Goal: Information Seeking & Learning: Learn about a topic

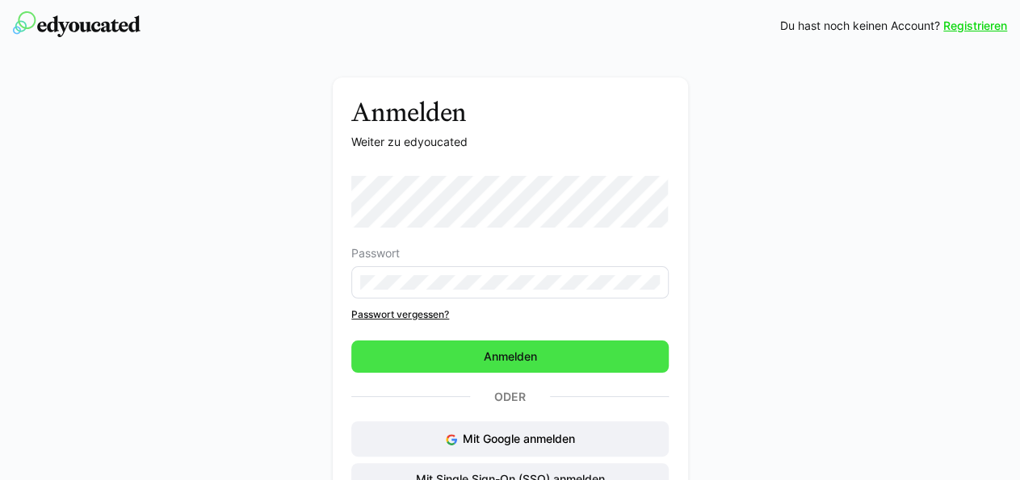
click at [487, 355] on span "Anmelden" at bounding box center [510, 357] width 58 height 16
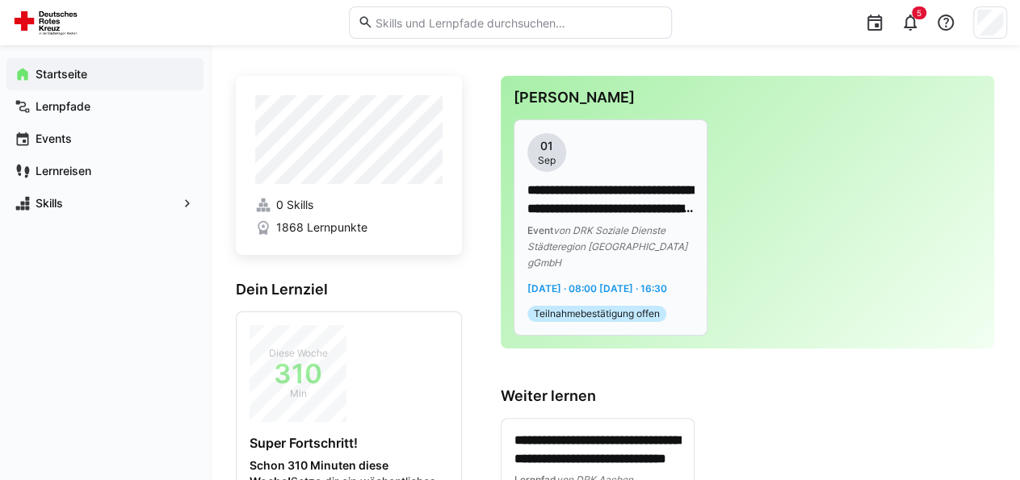
click at [598, 200] on p "**********" at bounding box center [610, 200] width 167 height 37
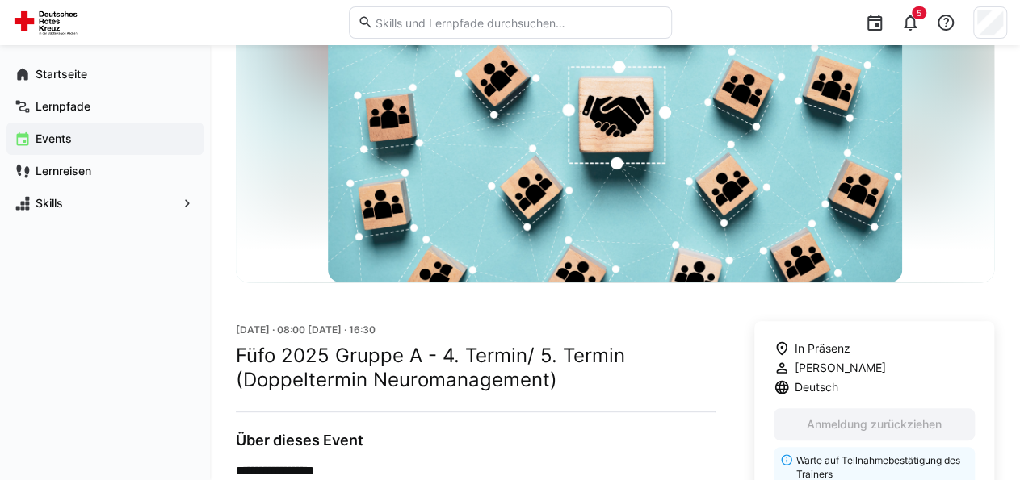
scroll to position [58, 0]
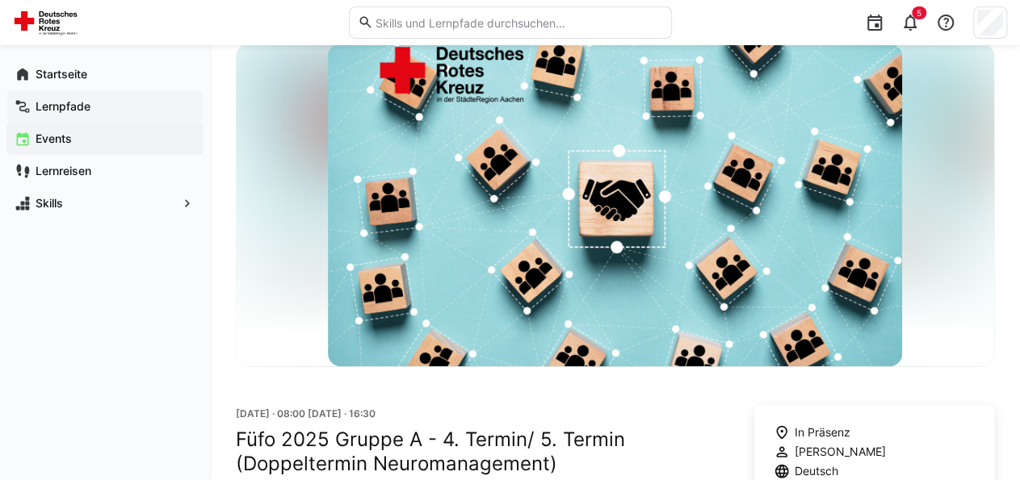
click at [96, 107] on span "Lernpfade" at bounding box center [114, 107] width 162 height 16
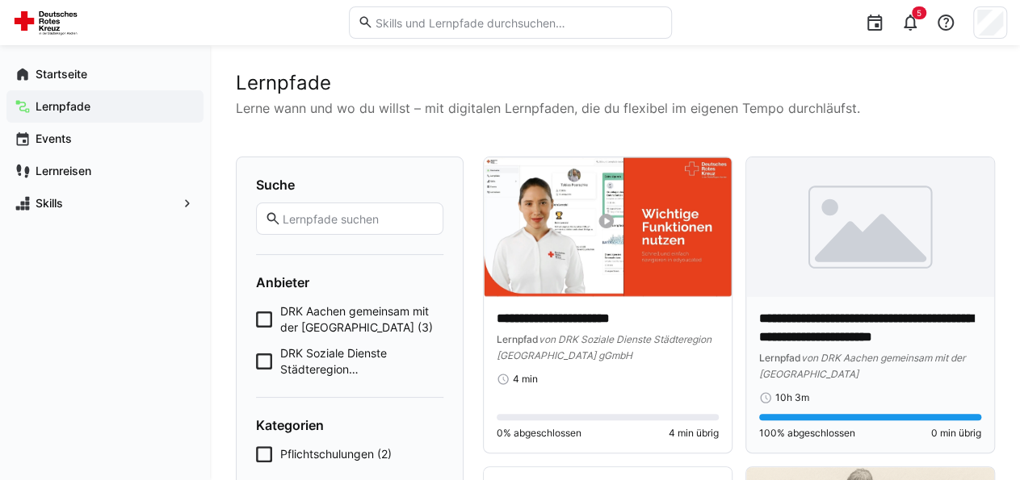
scroll to position [168, 0]
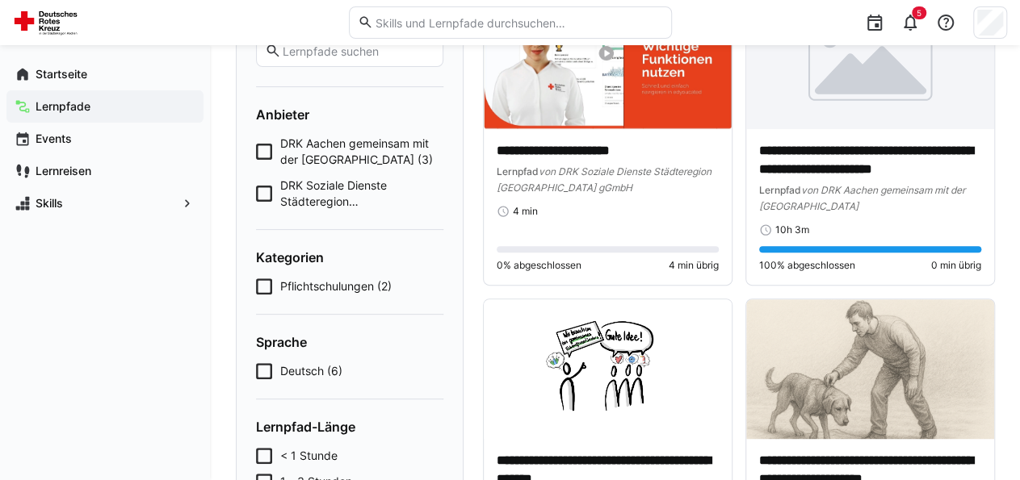
click at [319, 286] on span "Pflichtschulungen (2)" at bounding box center [335, 287] width 111 height 16
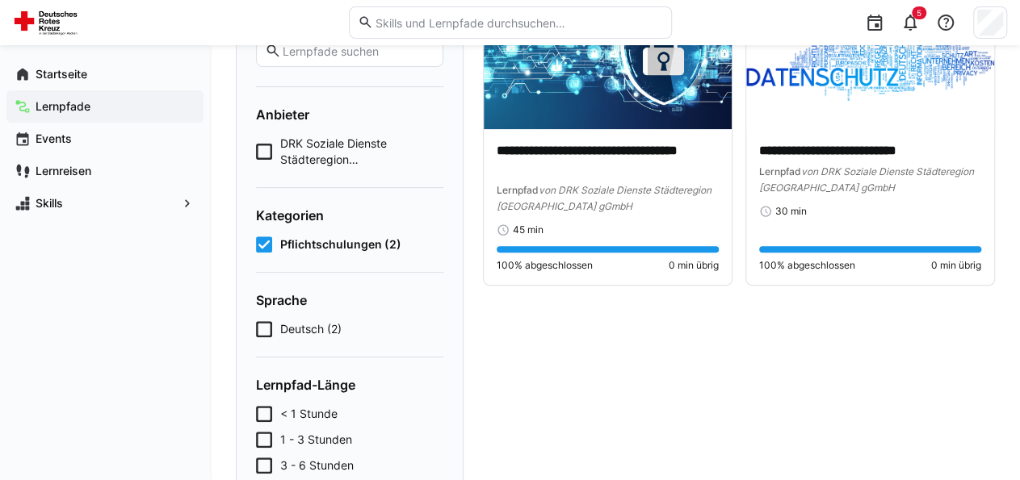
scroll to position [0, 0]
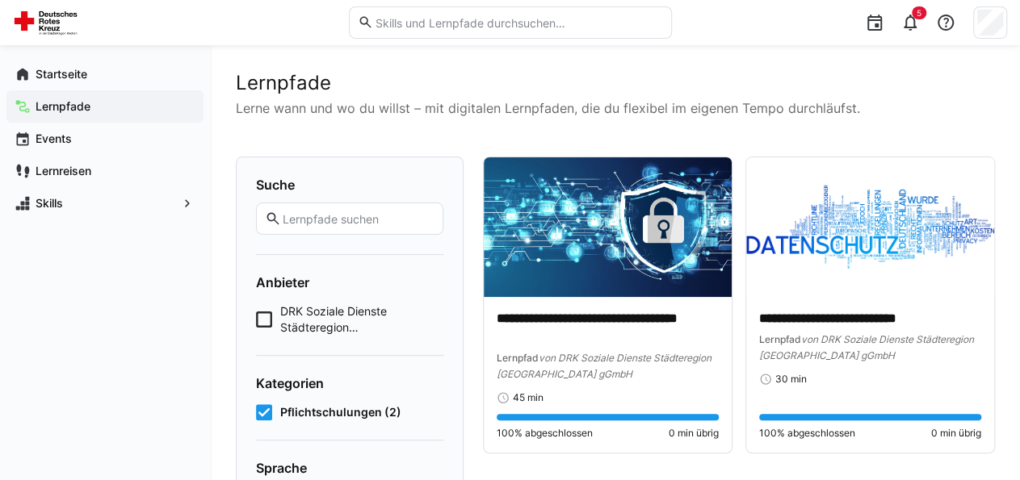
click at [101, 109] on span "Lernpfade" at bounding box center [114, 107] width 162 height 16
click at [0, 0] on app-navigation-label "Lernpfade" at bounding box center [0, 0] width 0 height 0
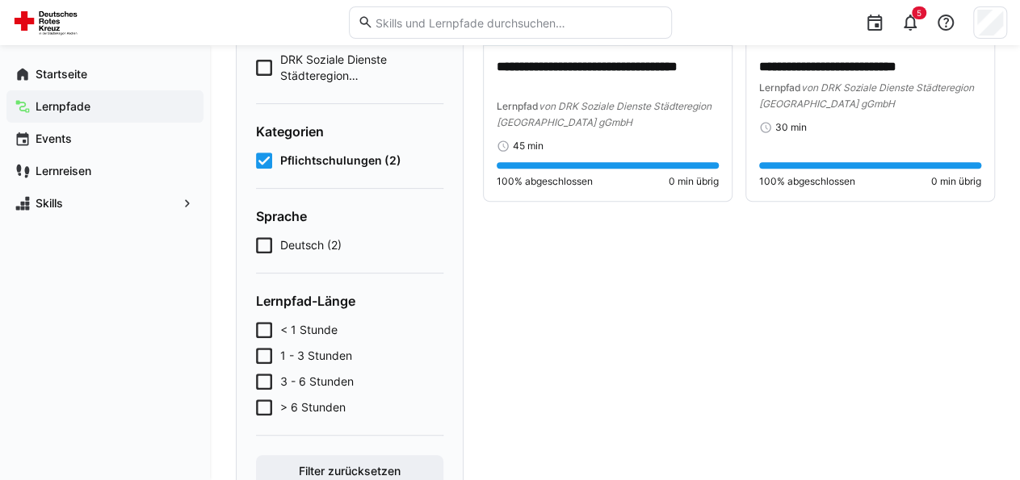
click at [353, 64] on span "DRK Soziale Dienste Städteregion [GEOGRAPHIC_DATA] gGmbH (2)" at bounding box center [361, 68] width 163 height 32
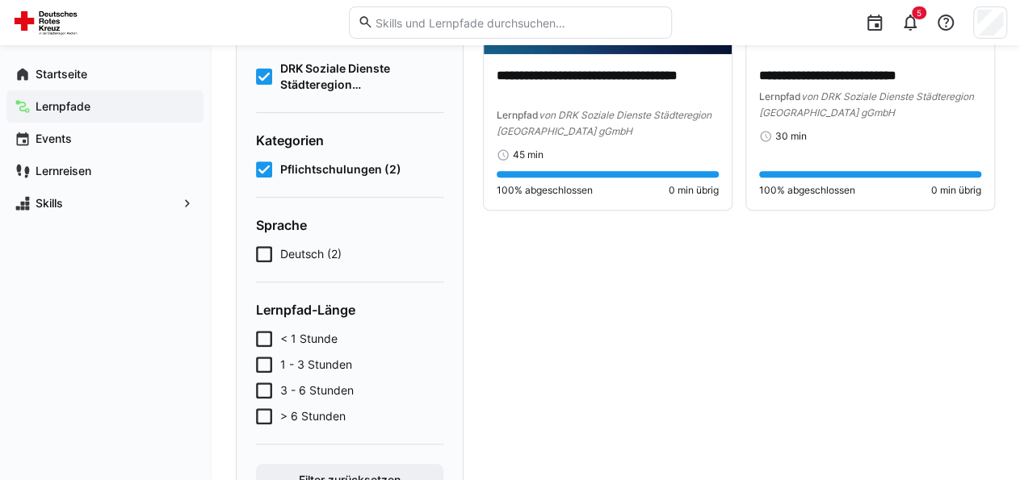
click at [262, 178] on icon at bounding box center [264, 170] width 16 height 16
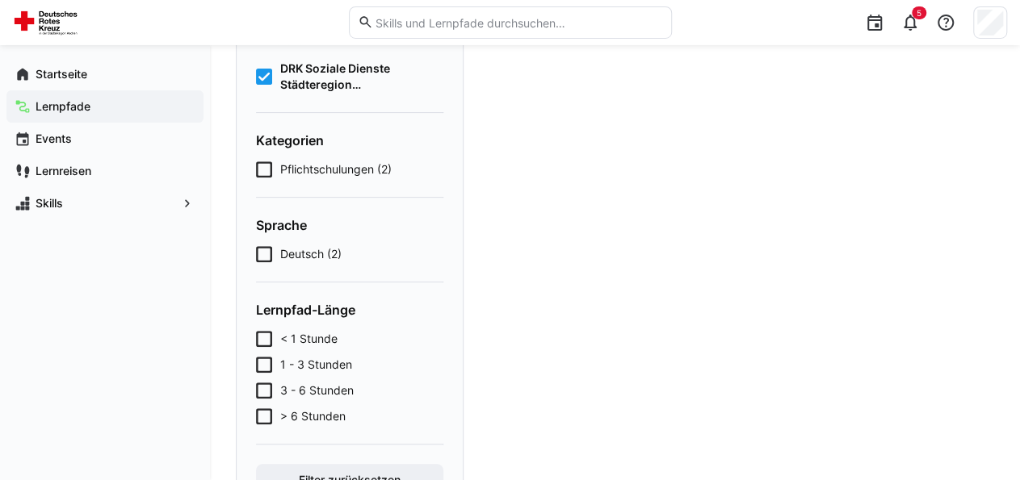
scroll to position [168, 0]
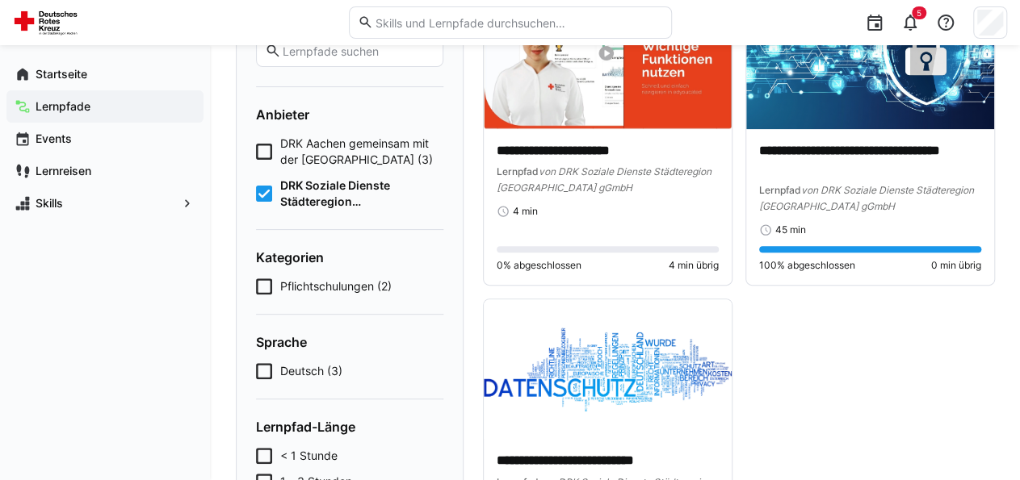
click at [266, 148] on icon at bounding box center [264, 152] width 16 height 16
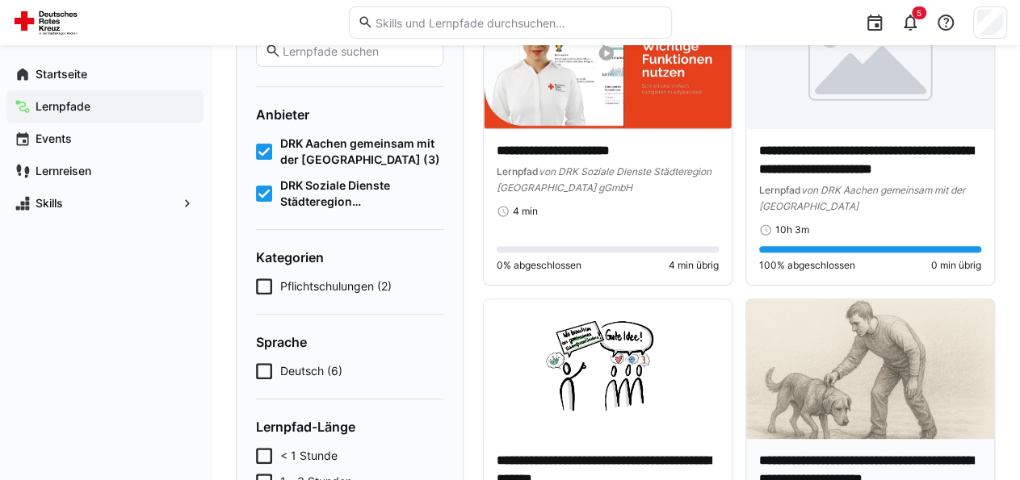
scroll to position [336, 0]
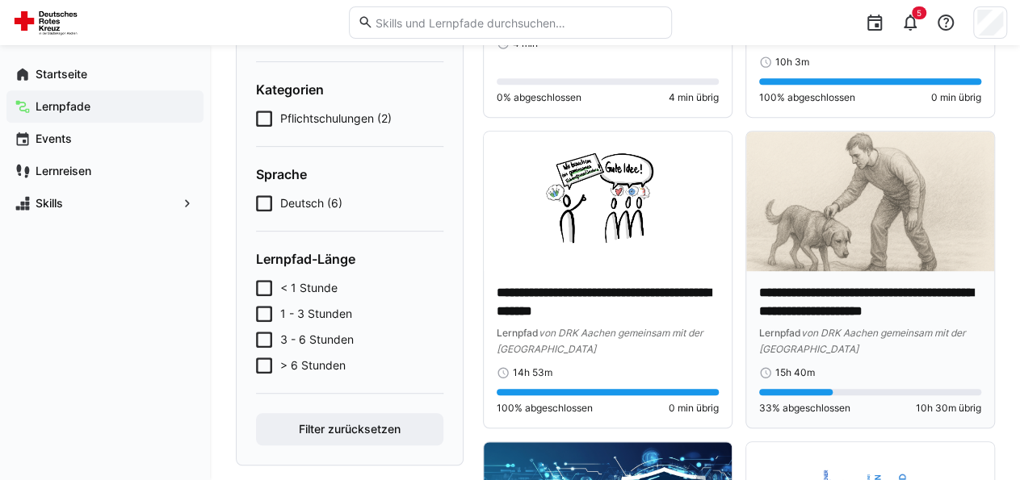
click at [866, 245] on img at bounding box center [870, 202] width 248 height 140
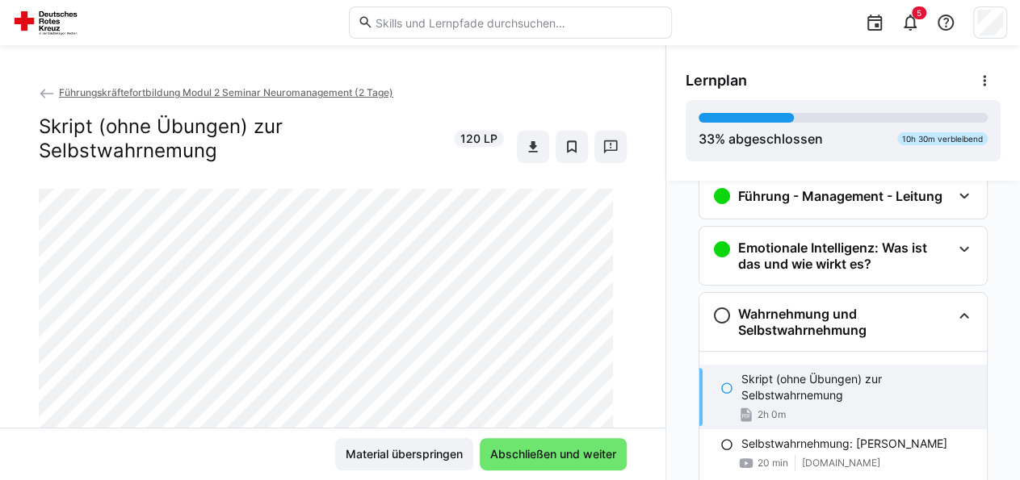
scroll to position [242, 0]
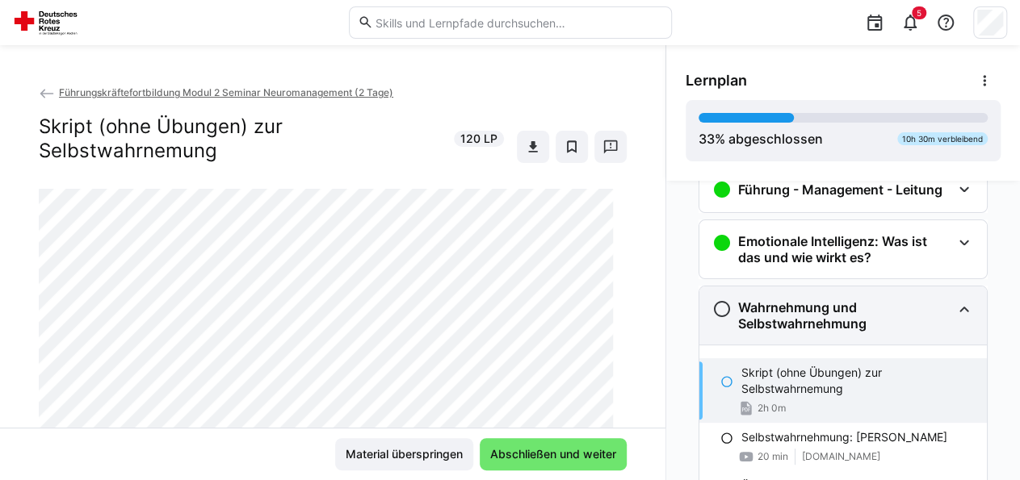
click at [879, 315] on h3 "Wahrnehmung und Selbstwahrnehmung" at bounding box center [844, 316] width 213 height 32
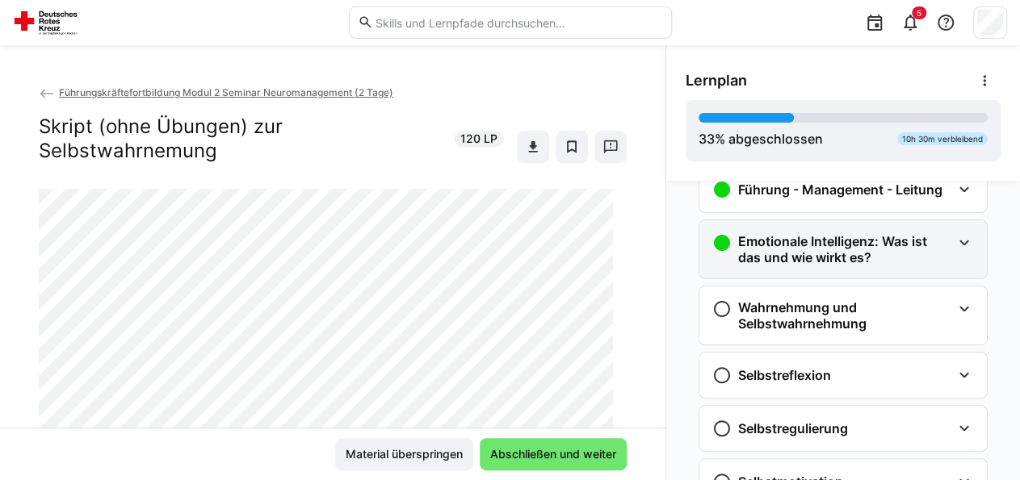
click at [833, 246] on h3 "Emotionale Intelligenz: Was ist das und wie wirkt es?" at bounding box center [844, 249] width 213 height 32
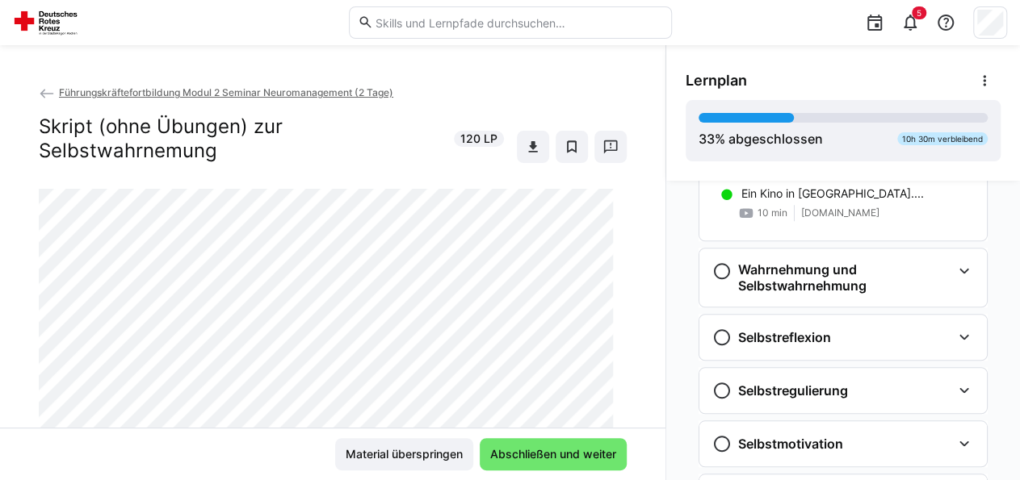
scroll to position [565, 0]
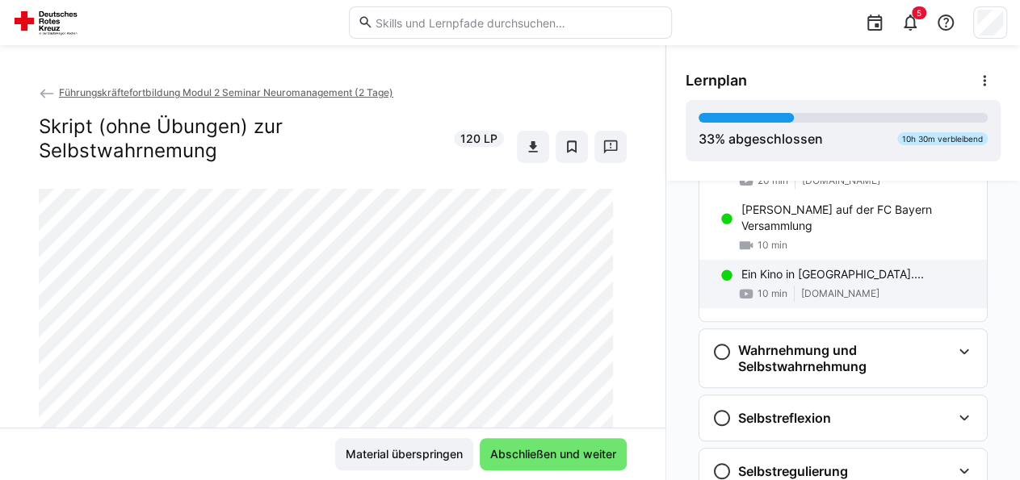
click at [812, 276] on p "Ein Kino in [GEOGRAPHIC_DATA]...." at bounding box center [832, 274] width 182 height 16
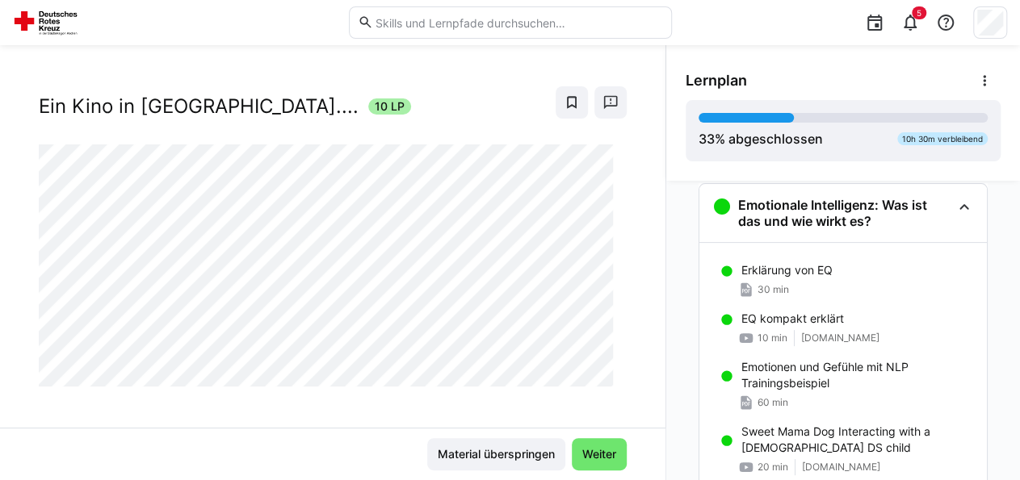
scroll to position [37, 0]
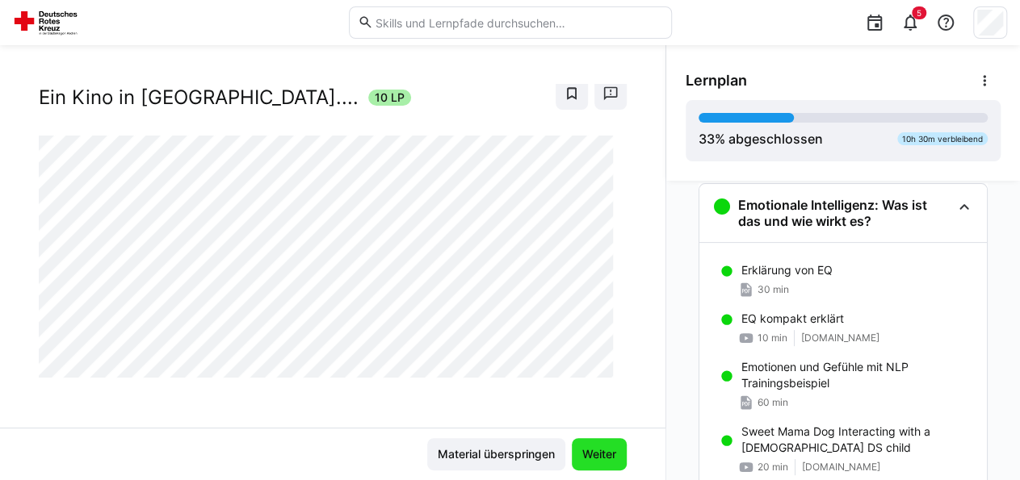
click at [589, 457] on span "Weiter" at bounding box center [599, 455] width 39 height 16
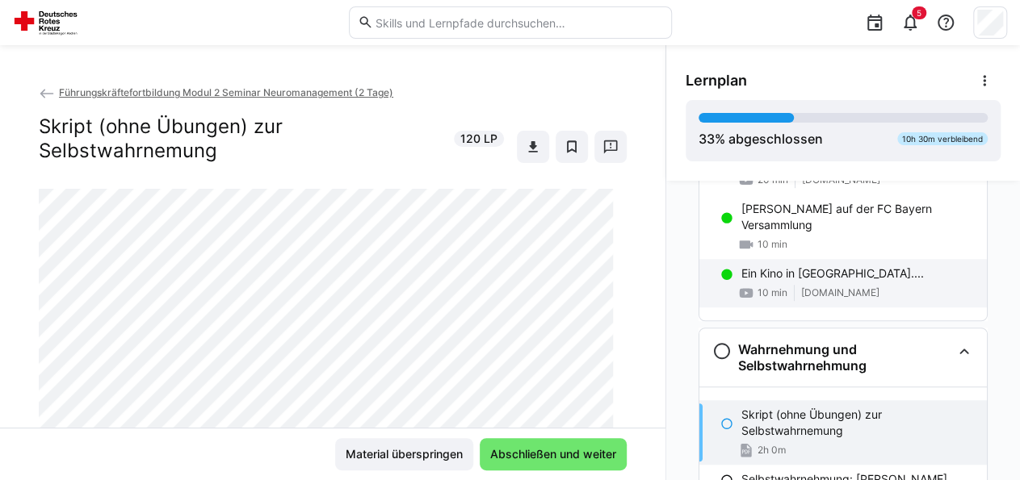
scroll to position [548, 0]
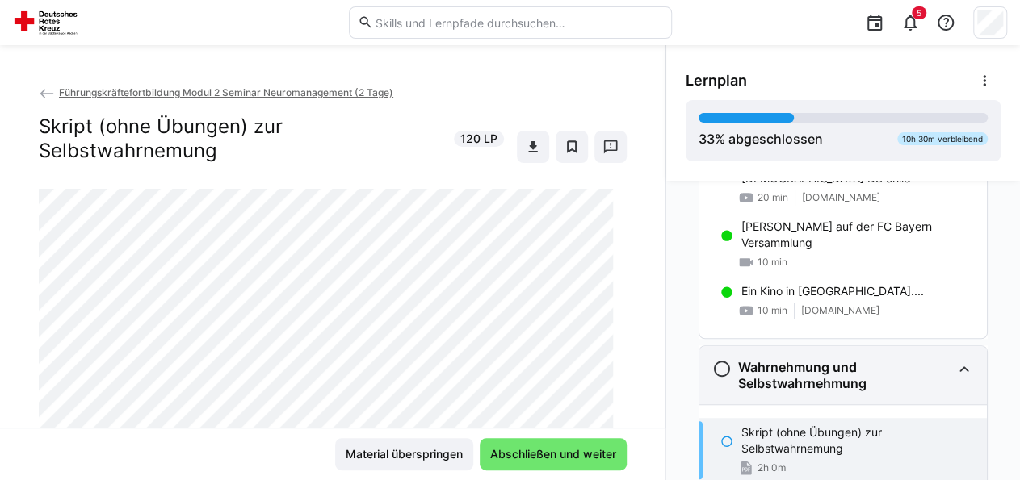
click at [764, 379] on h3 "Wahrnehmung und Selbstwahrnehmung" at bounding box center [844, 375] width 213 height 32
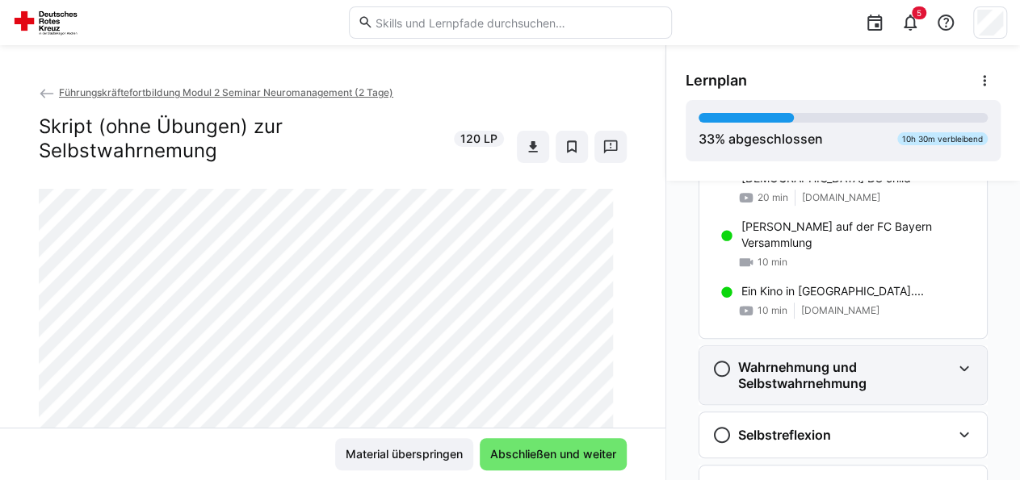
click at [803, 364] on h3 "Wahrnehmung und Selbstwahrnehmung" at bounding box center [844, 375] width 213 height 32
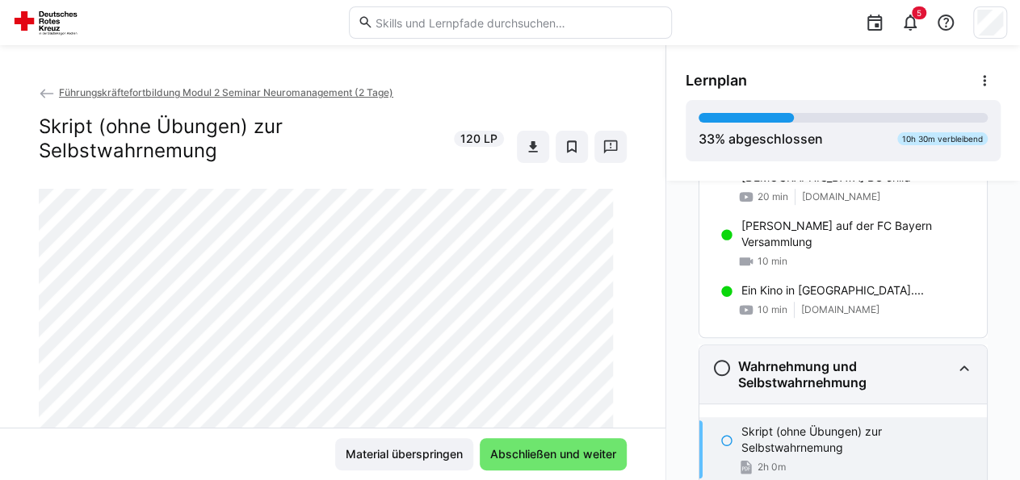
click at [975, 367] on div "Wahrnehmung und Selbstwahrnehmung" at bounding box center [842, 375] width 287 height 58
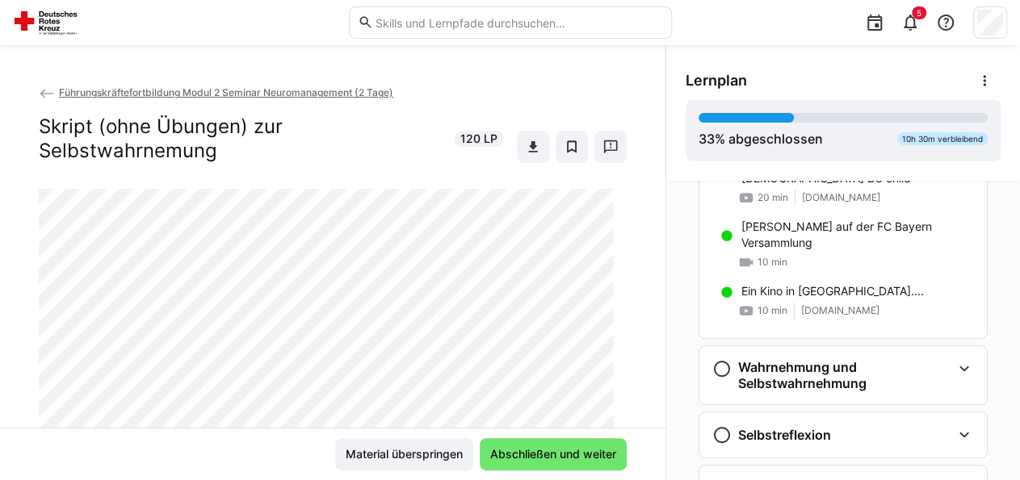
scroll to position [468, 0]
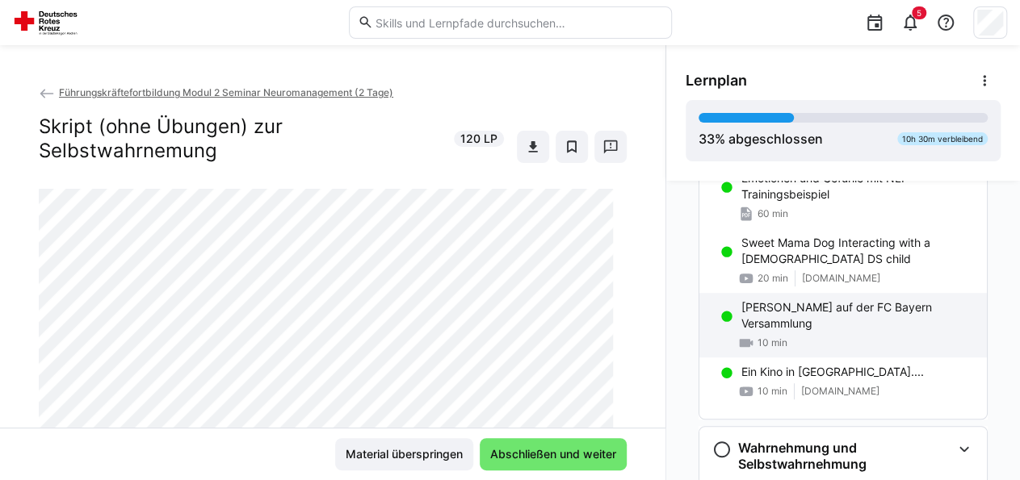
drag, startPoint x: 907, startPoint y: 331, endPoint x: 833, endPoint y: 327, distance: 73.6
click at [907, 331] on div "[PERSON_NAME] auf der FC Bayern Versammlung 10 min" at bounding box center [842, 325] width 287 height 65
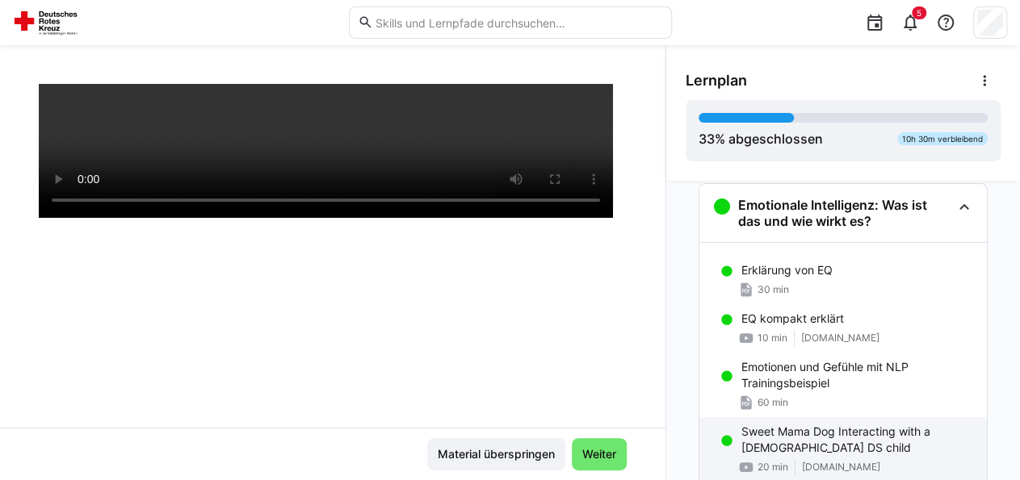
scroll to position [275, 0]
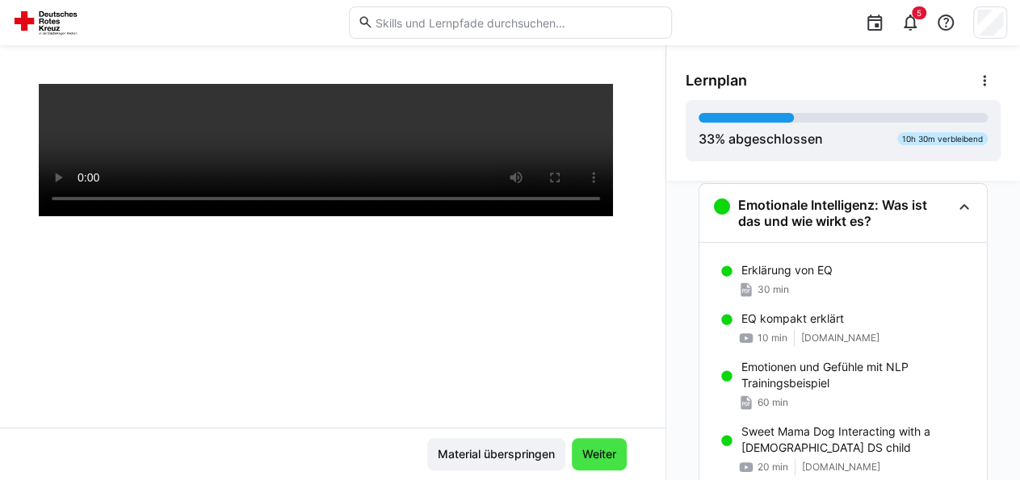
click at [595, 449] on span "Weiter" at bounding box center [599, 455] width 39 height 16
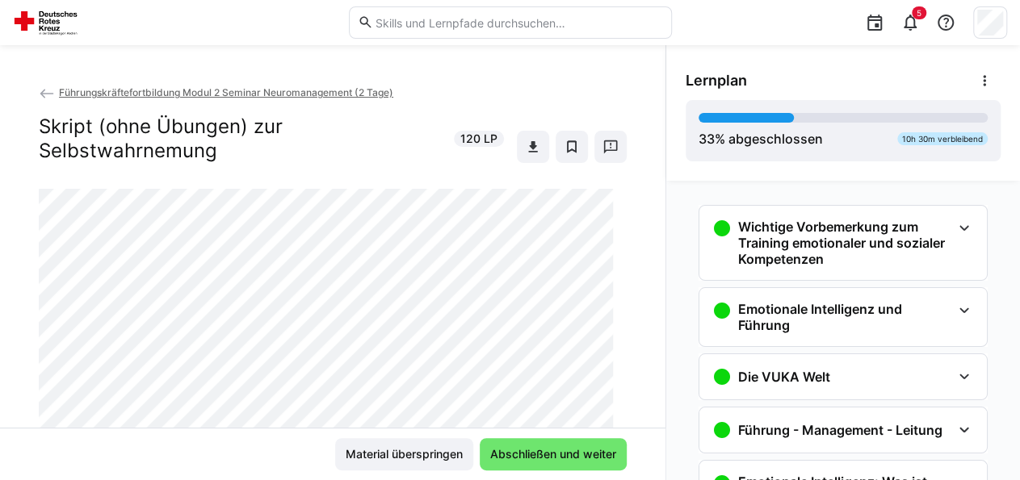
scroll to position [0, 0]
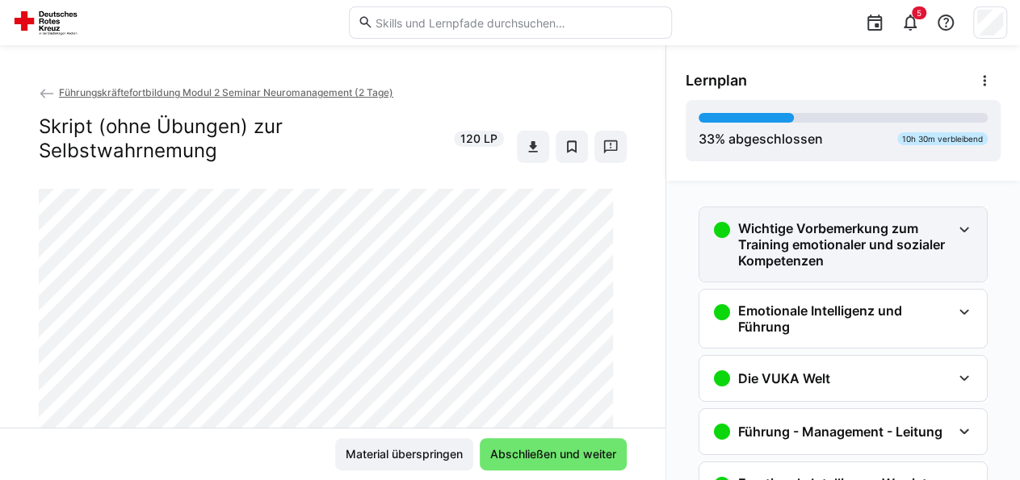
click at [858, 258] on h3 "Wichtige Vorbemerkung zum Training emotionaler und sozialer Kompetenzen" at bounding box center [844, 244] width 213 height 48
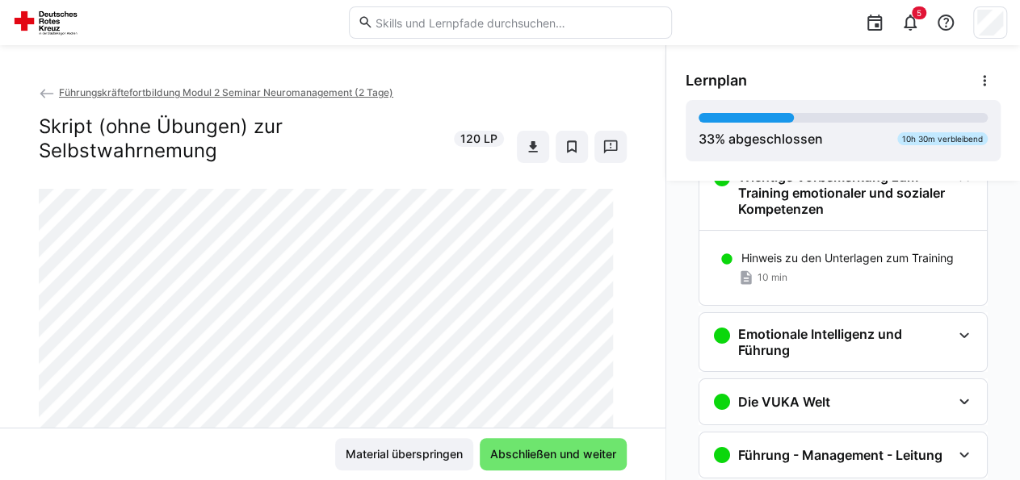
scroll to position [81, 0]
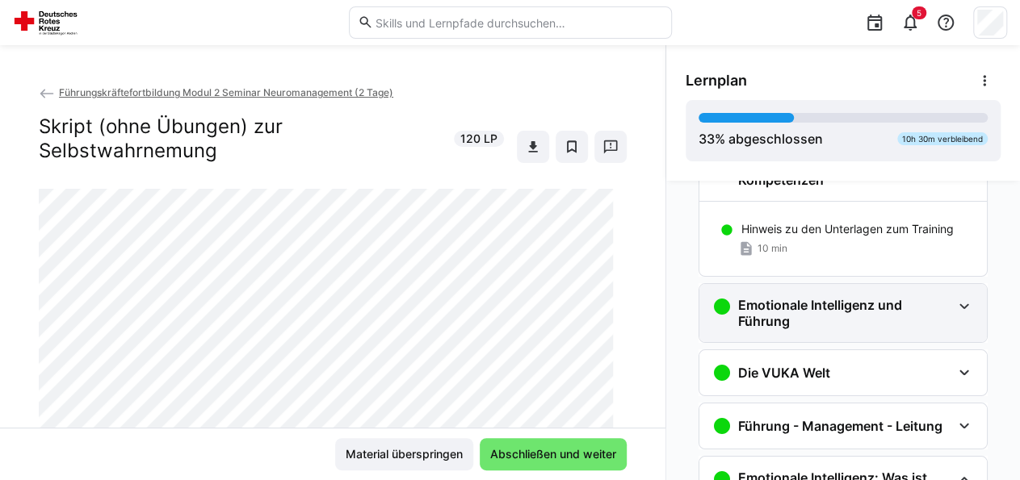
click at [914, 332] on div "Emotionale Intelligenz und Führung" at bounding box center [842, 313] width 287 height 58
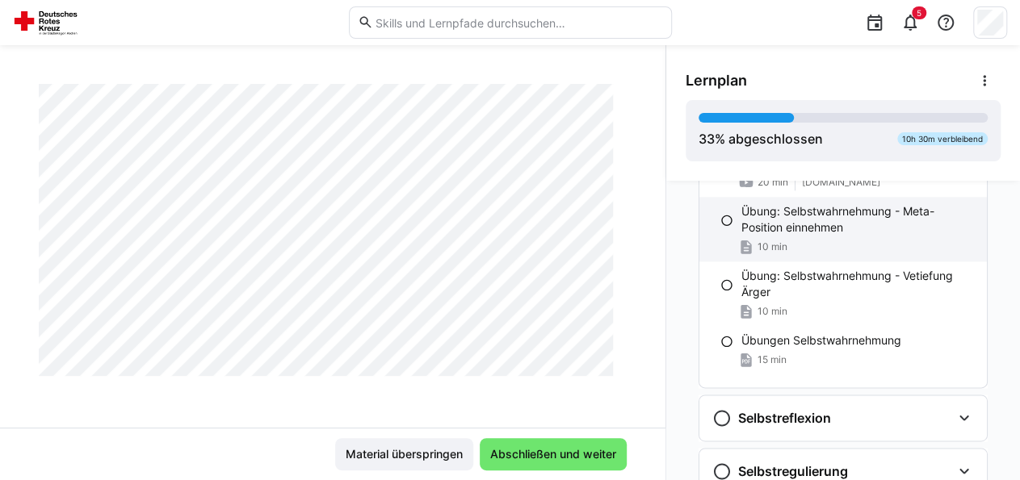
scroll to position [1124, 0]
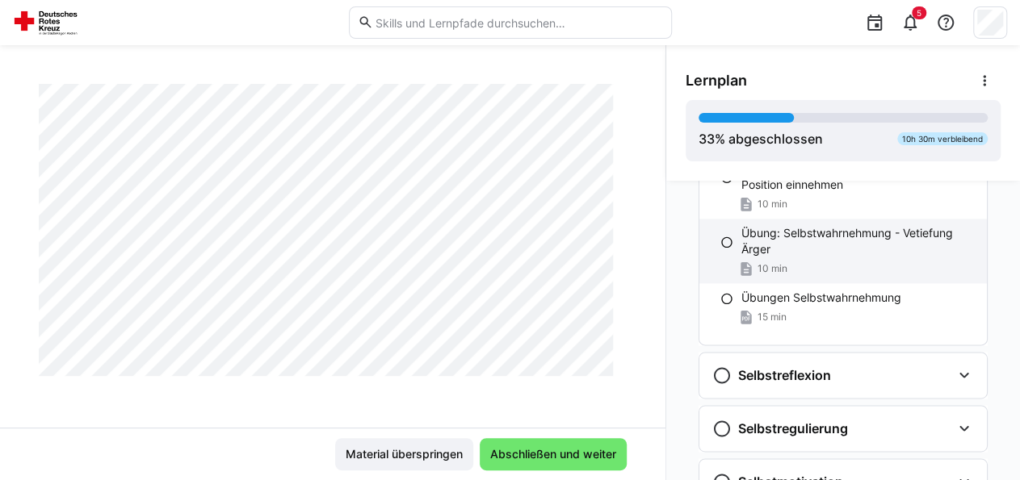
click at [806, 239] on p "Übung: Selbstwahrnehmung - Vetiefung Ärger" at bounding box center [857, 241] width 233 height 32
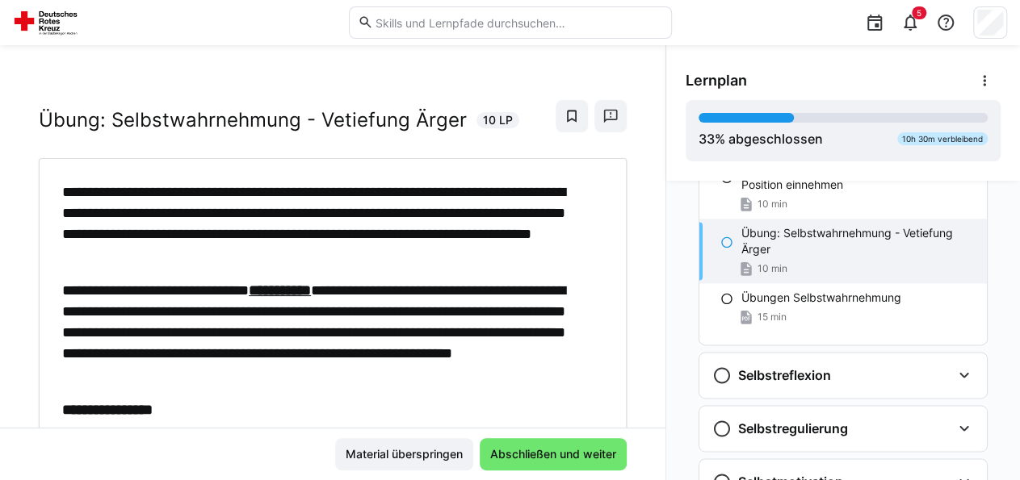
scroll to position [0, 0]
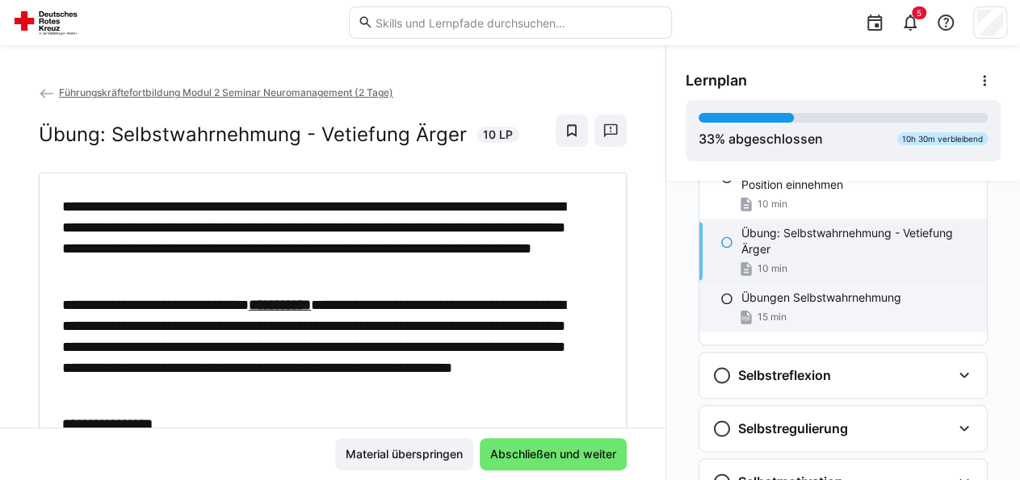
click at [834, 309] on div "15 min" at bounding box center [857, 317] width 233 height 16
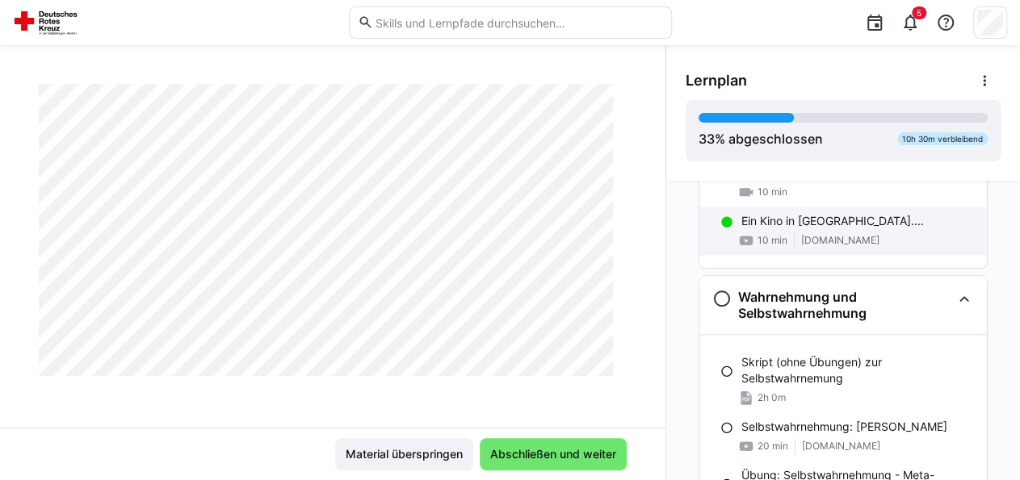
scroll to position [882, 0]
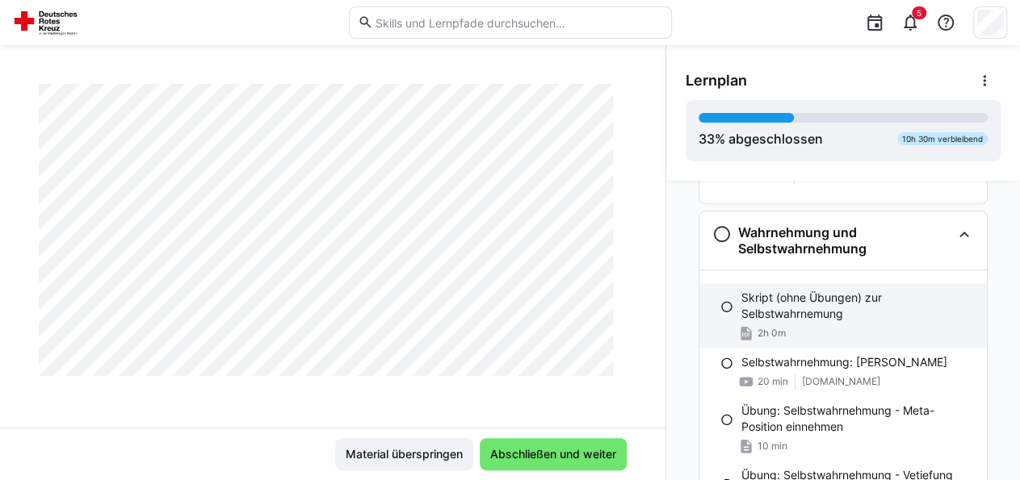
click at [724, 305] on eds-icon at bounding box center [726, 306] width 13 height 13
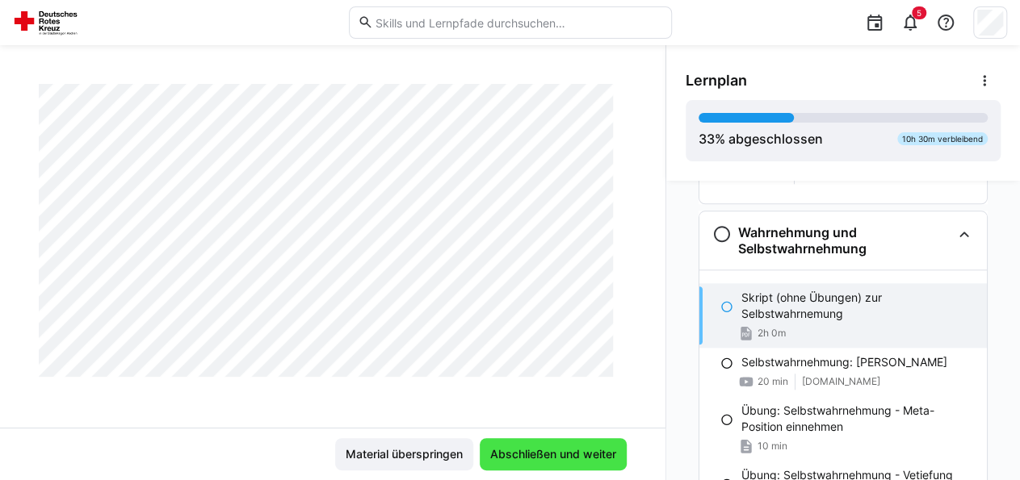
click at [539, 463] on span "Abschließen und weiter" at bounding box center [553, 455] width 131 height 16
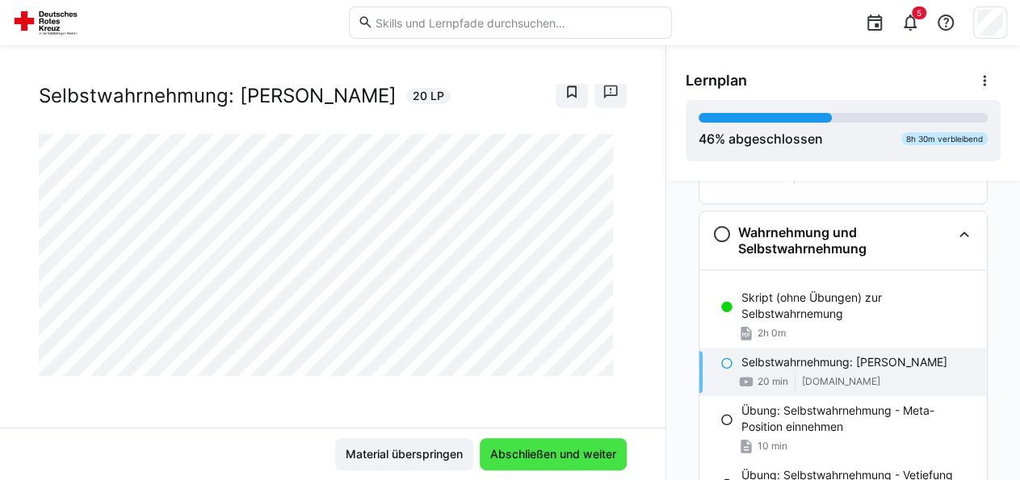
scroll to position [37, 0]
click at [539, 463] on span "Abschließen und weiter" at bounding box center [553, 455] width 131 height 16
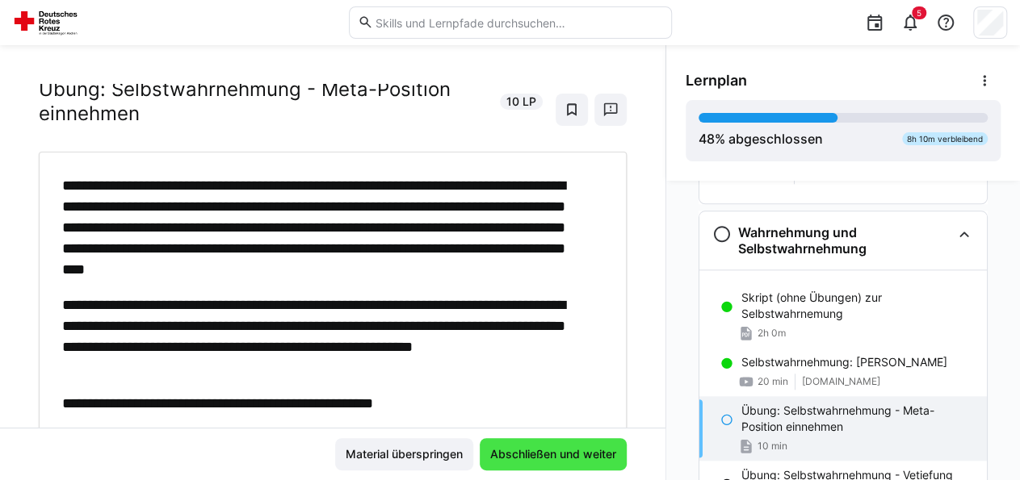
click at [539, 463] on span "Abschließen und weiter" at bounding box center [553, 455] width 131 height 16
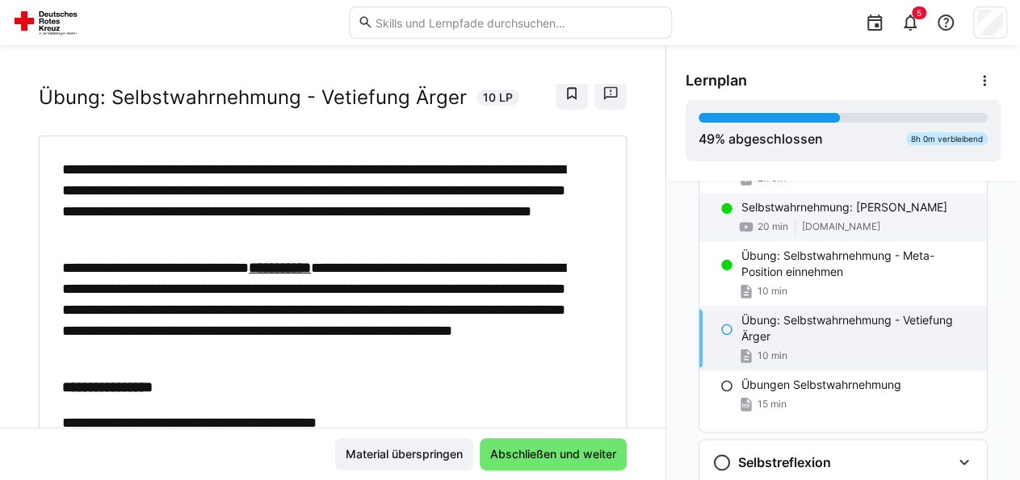
scroll to position [1043, 0]
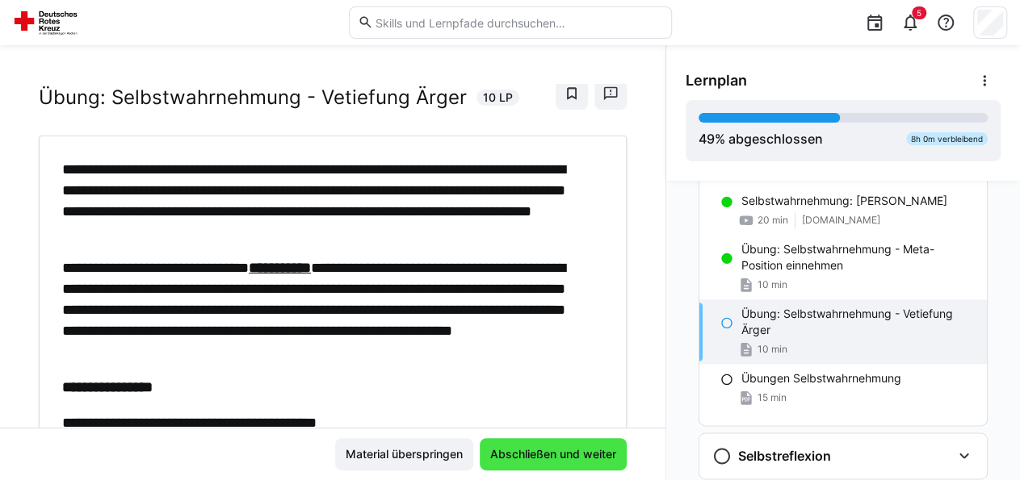
click at [579, 447] on span "Abschließen und weiter" at bounding box center [553, 454] width 147 height 32
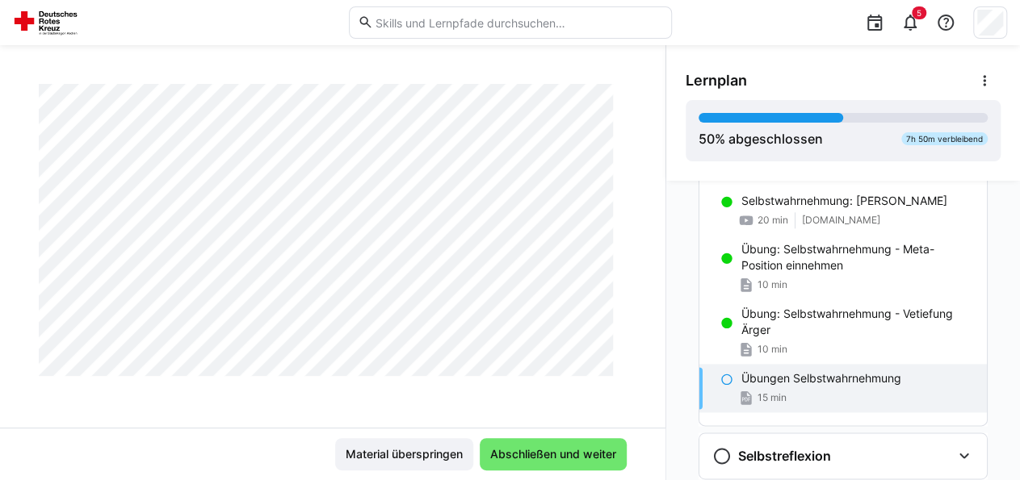
scroll to position [3878, 0]
click at [553, 448] on span "Abschließen und weiter" at bounding box center [553, 455] width 131 height 16
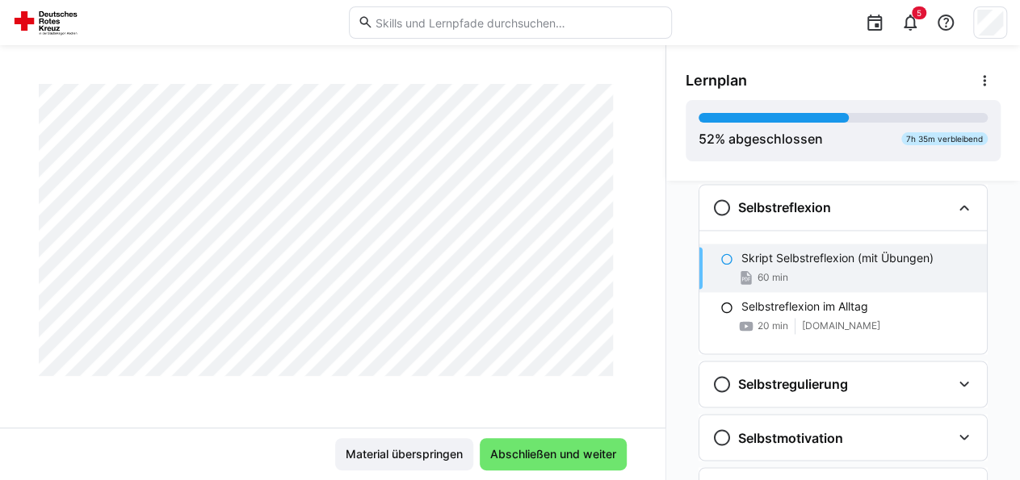
scroll to position [2261, 0]
click at [759, 247] on div "Selbstreflexion Skript Selbstreflexion (mit Übungen) 60 min Selbstreflexion im …" at bounding box center [842, 269] width 289 height 170
